Goal: Task Accomplishment & Management: Complete application form

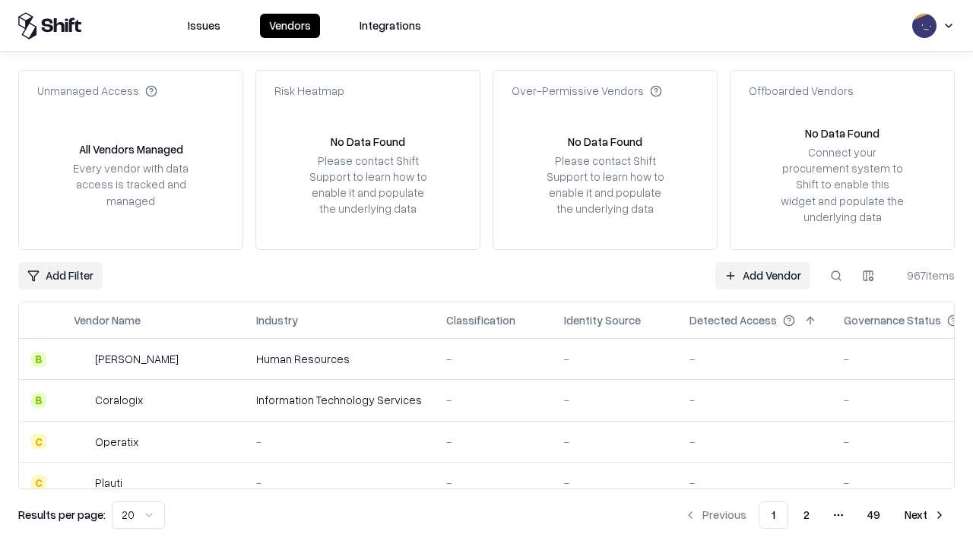
click at [762, 275] on link "Add Vendor" at bounding box center [762, 275] width 95 height 27
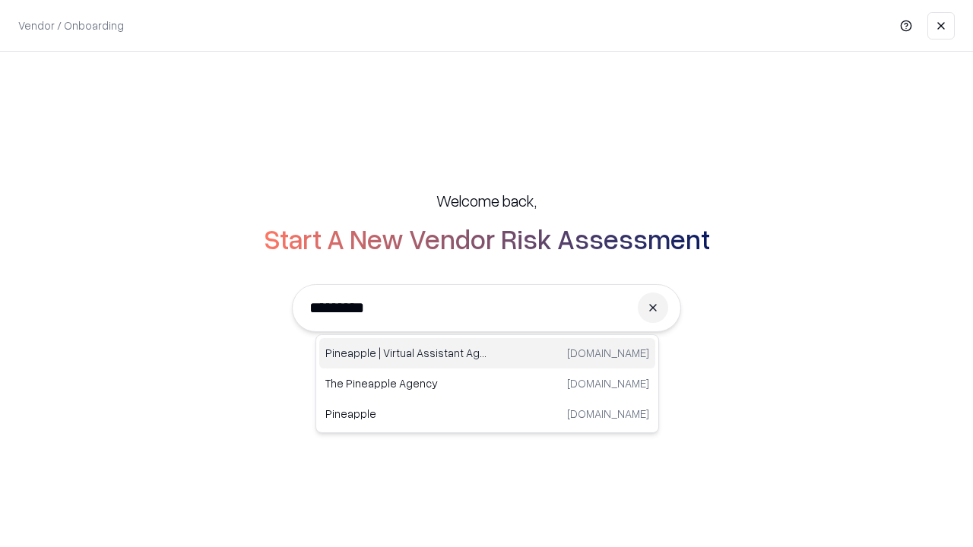
click at [487, 353] on div "Pineapple | Virtual Assistant Agency [DOMAIN_NAME]" at bounding box center [487, 353] width 336 height 30
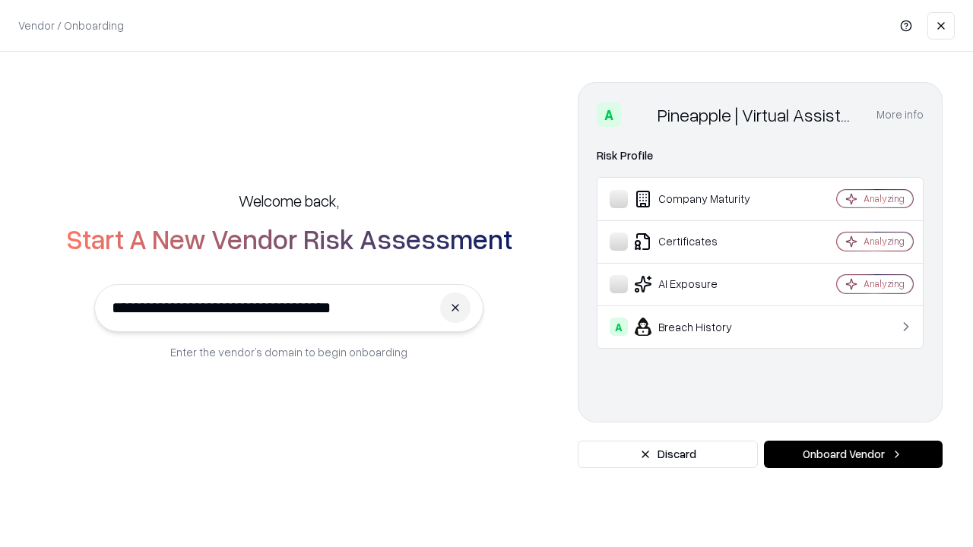
type input "**********"
click at [853, 455] on button "Onboard Vendor" at bounding box center [853, 454] width 179 height 27
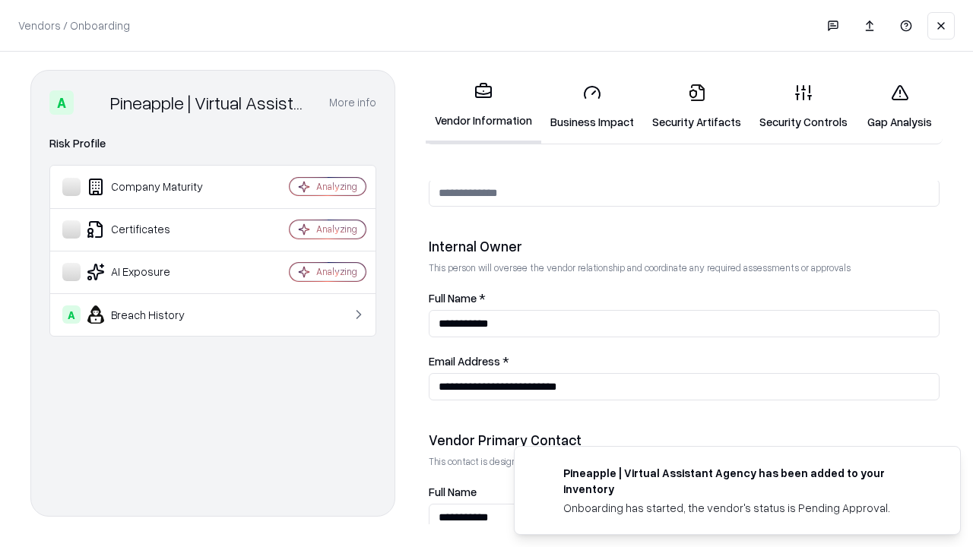
scroll to position [788, 0]
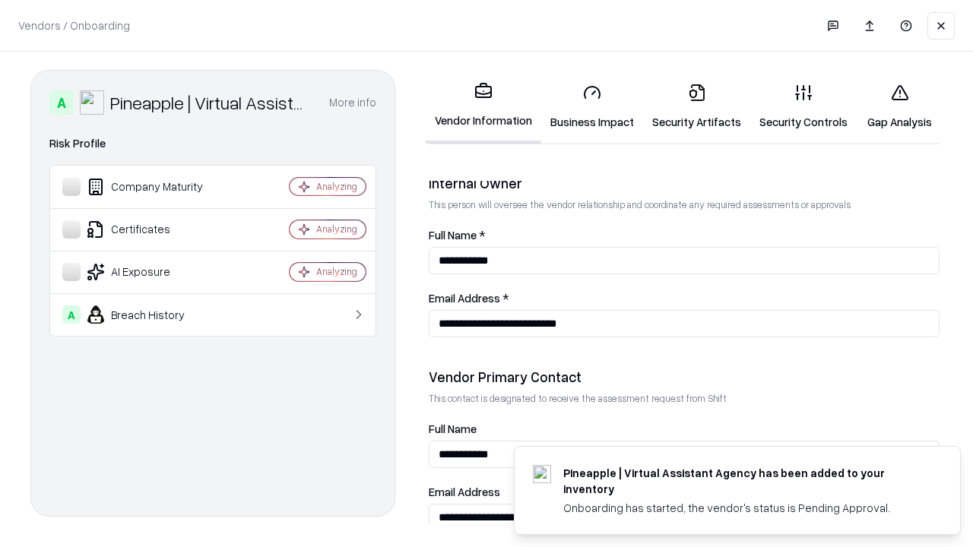
click at [592, 106] on link "Business Impact" at bounding box center [592, 106] width 102 height 71
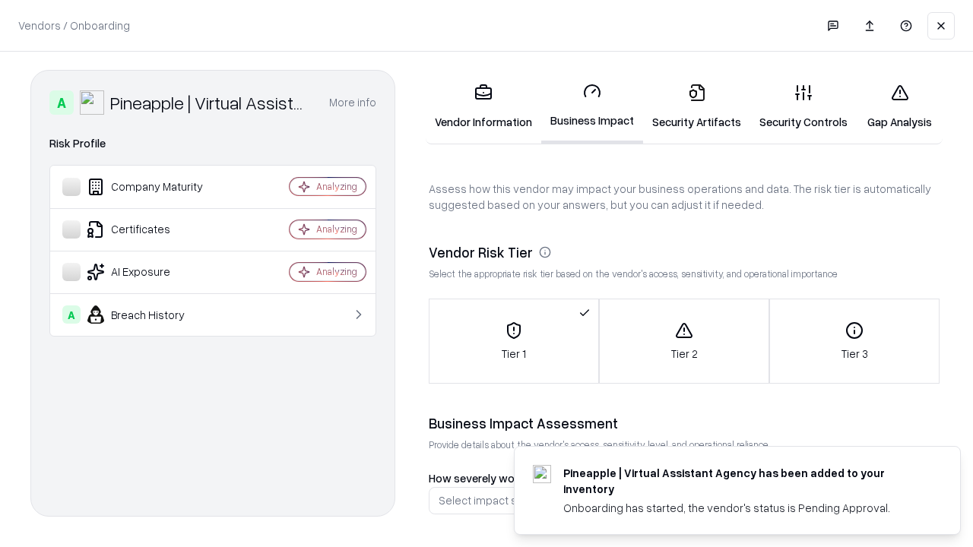
click at [696, 106] on link "Security Artifacts" at bounding box center [696, 106] width 107 height 71
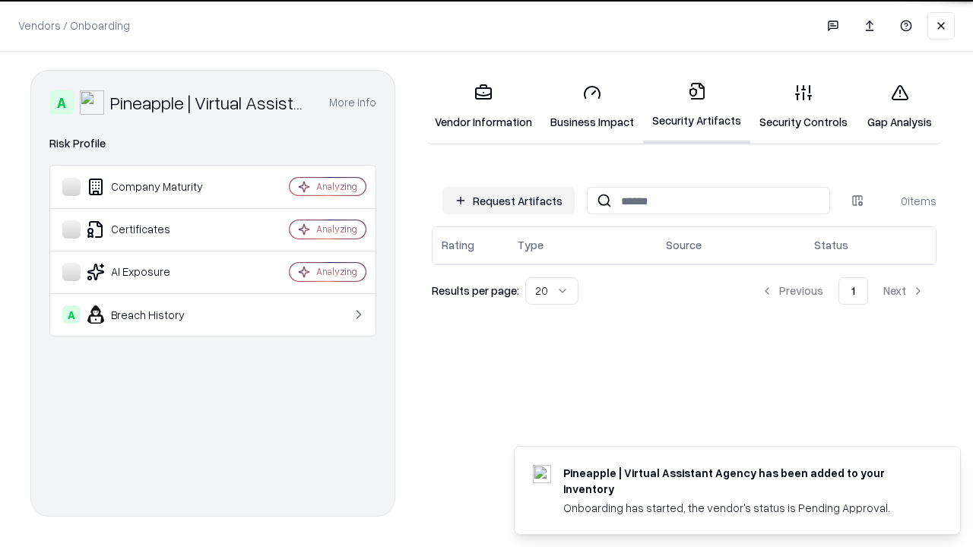
click at [509, 200] on button "Request Artifacts" at bounding box center [508, 200] width 132 height 27
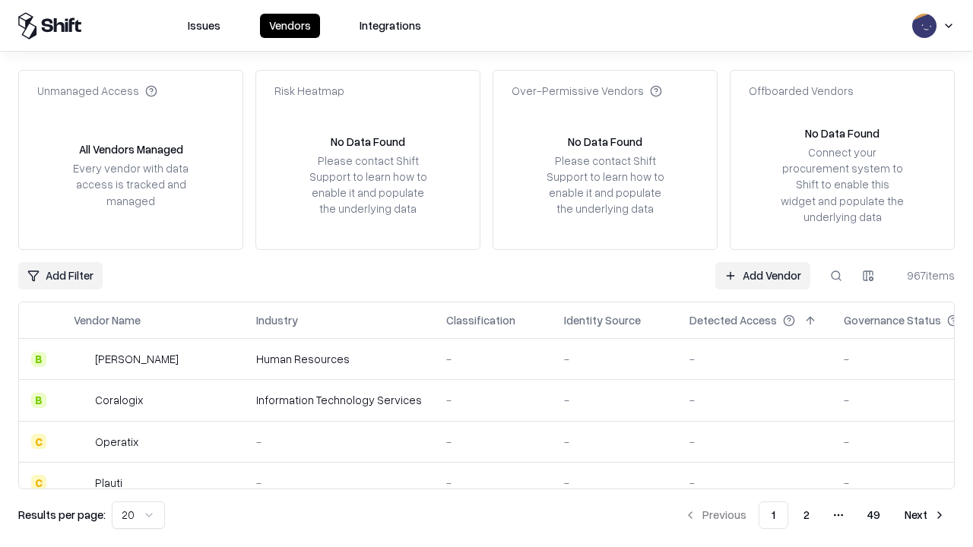
click at [762, 275] on link "Add Vendor" at bounding box center [762, 275] width 95 height 27
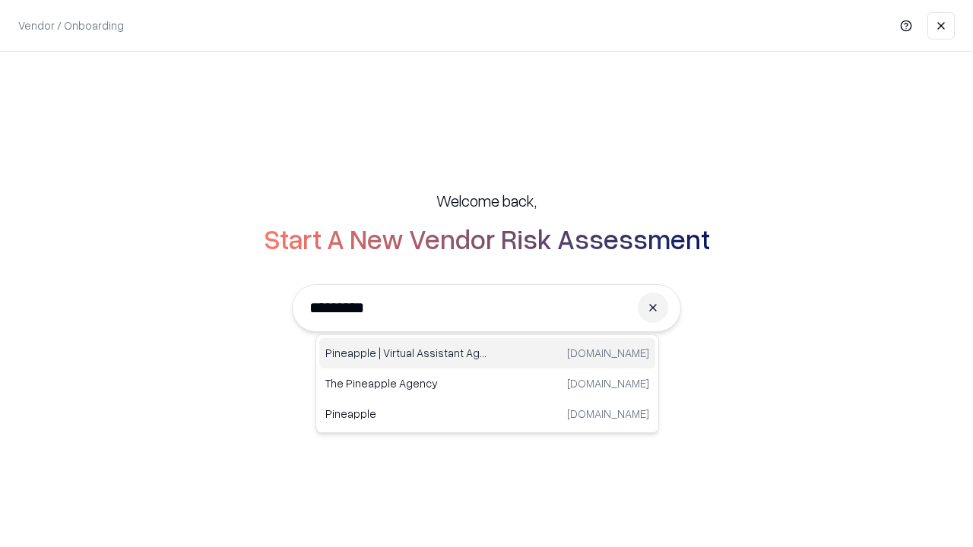
click at [487, 353] on div "Pineapple | Virtual Assistant Agency [DOMAIN_NAME]" at bounding box center [487, 353] width 336 height 30
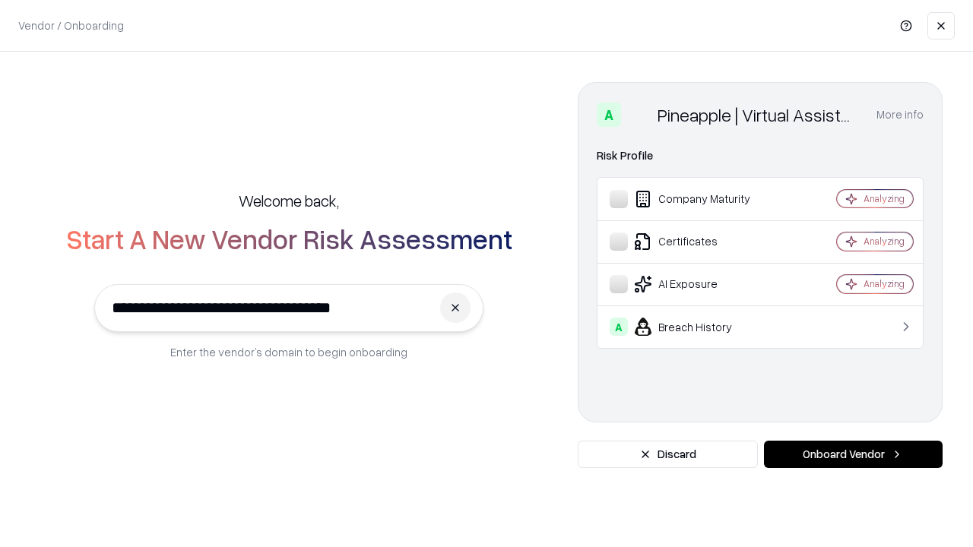
type input "**********"
click at [853, 455] on button "Onboard Vendor" at bounding box center [853, 454] width 179 height 27
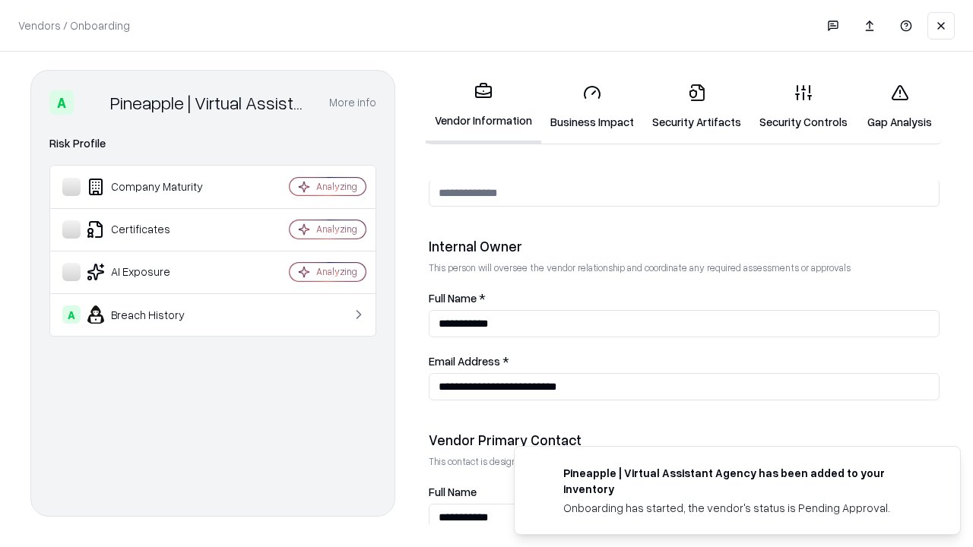
scroll to position [788, 0]
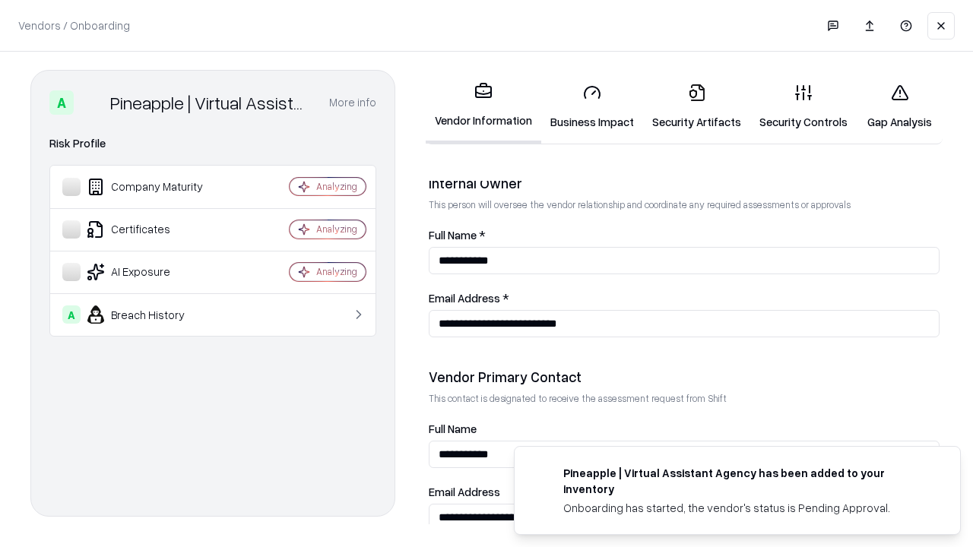
click at [899, 106] on link "Gap Analysis" at bounding box center [900, 106] width 86 height 71
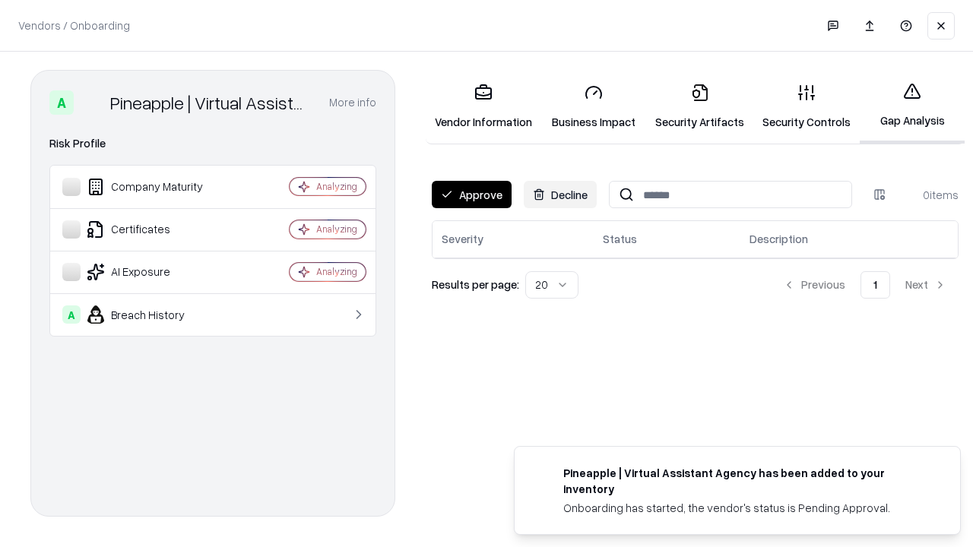
click at [471, 195] on button "Approve" at bounding box center [472, 194] width 80 height 27
